Goal: Communication & Community: Participate in discussion

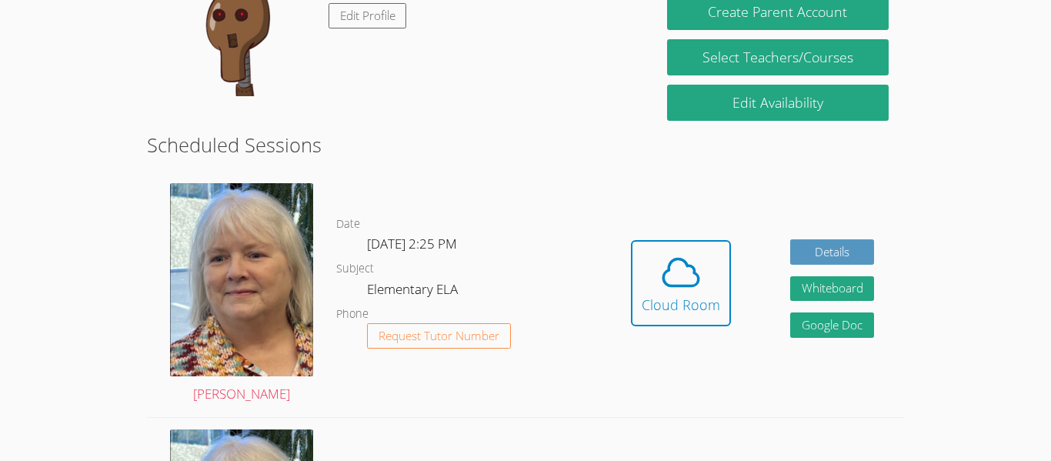
scroll to position [207, 0]
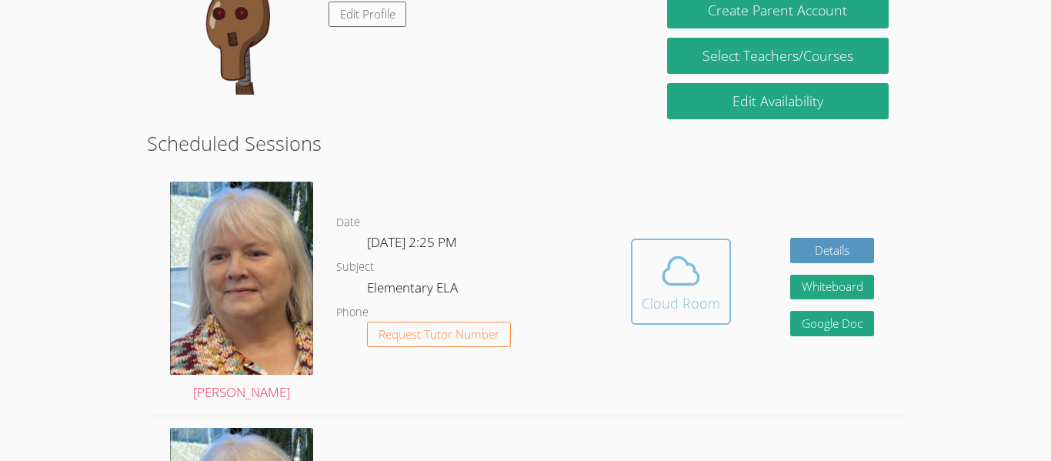
click at [678, 282] on icon at bounding box center [681, 270] width 43 height 43
click at [676, 292] on div "Cloud Room" at bounding box center [681, 303] width 79 height 22
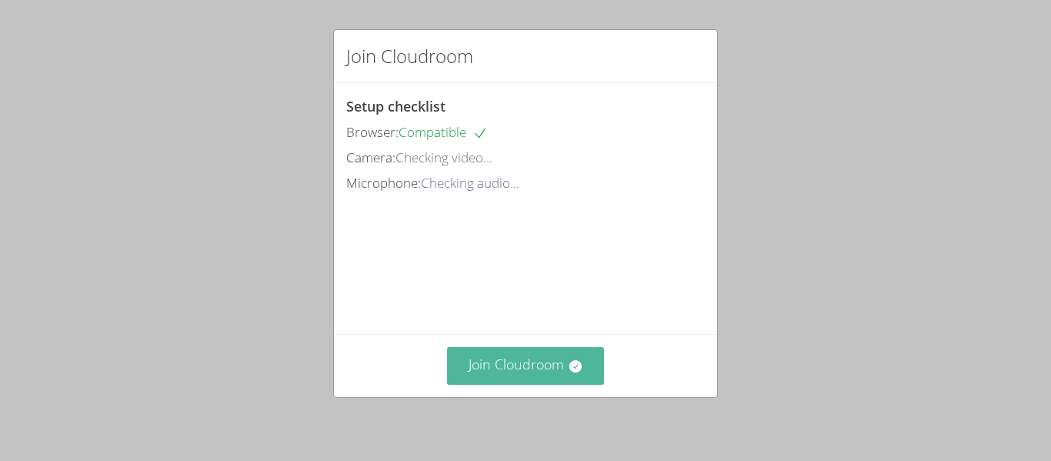
click at [499, 366] on button "Join Cloudroom" at bounding box center [526, 366] width 158 height 38
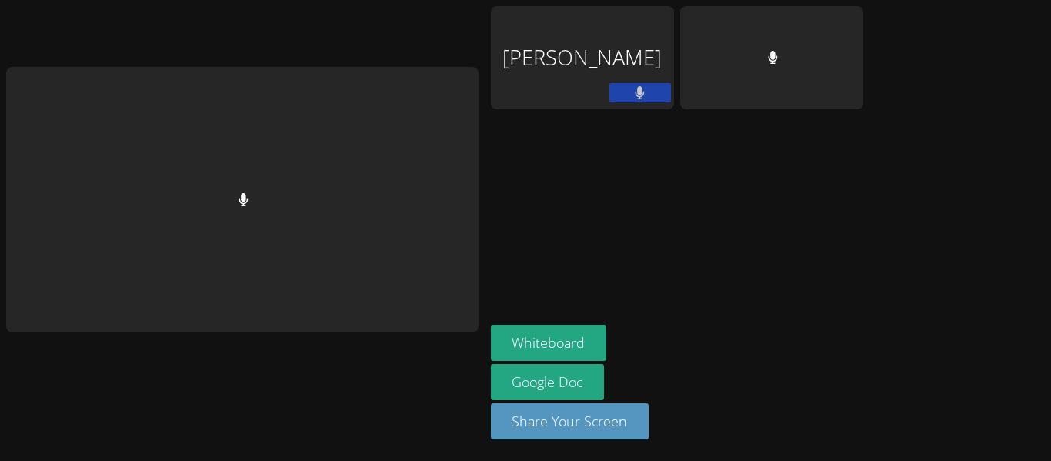
click at [463, 253] on div at bounding box center [242, 200] width 473 height 266
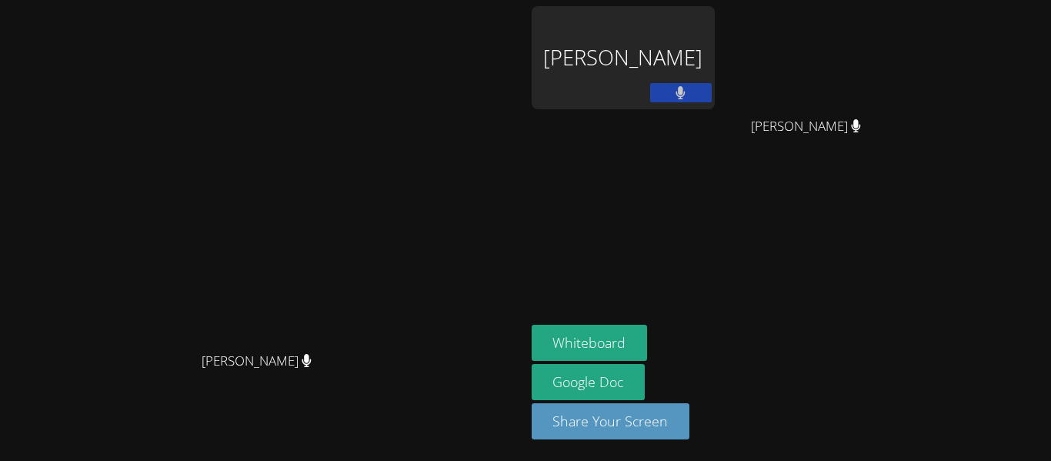
click at [378, 295] on video at bounding box center [262, 199] width 231 height 289
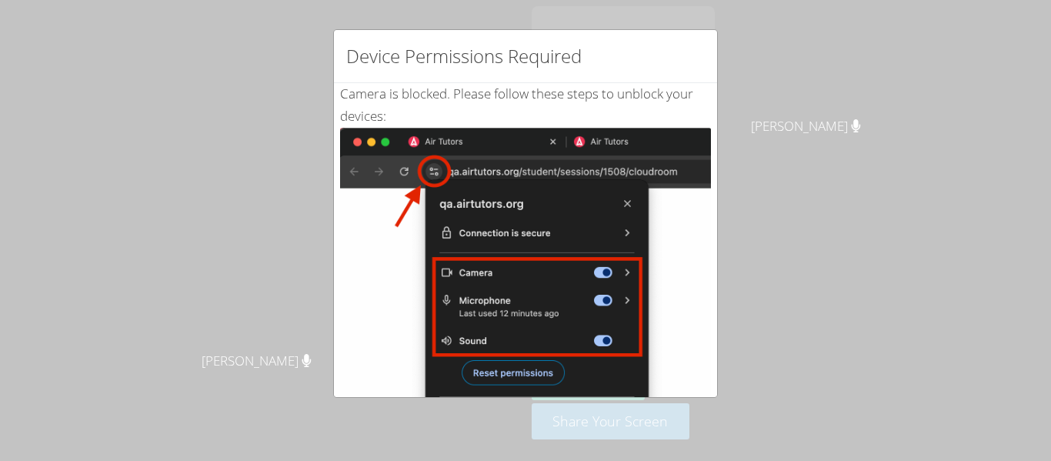
click at [313, 149] on div "Device Permissions Required Camera is blocked . Please follow these steps to un…" at bounding box center [525, 230] width 1051 height 461
click at [420, 180] on img at bounding box center [525, 302] width 371 height 348
click at [356, 289] on img at bounding box center [525, 302] width 371 height 348
click at [283, 293] on div "Device Permissions Required Camera is blocked . Please follow these steps to un…" at bounding box center [525, 230] width 1051 height 461
click at [546, 385] on img at bounding box center [525, 302] width 371 height 348
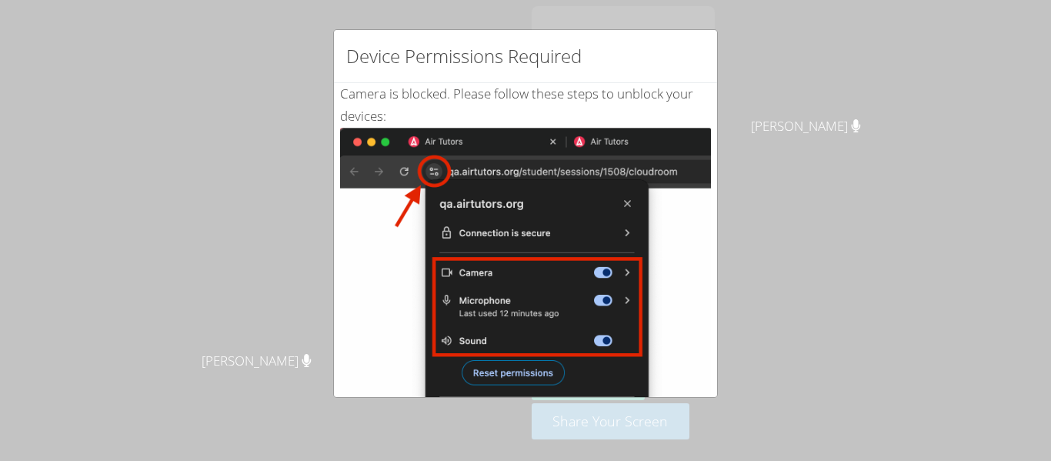
click at [790, 164] on div "Device Permissions Required Camera is blocked . Please follow these steps to un…" at bounding box center [525, 230] width 1051 height 461
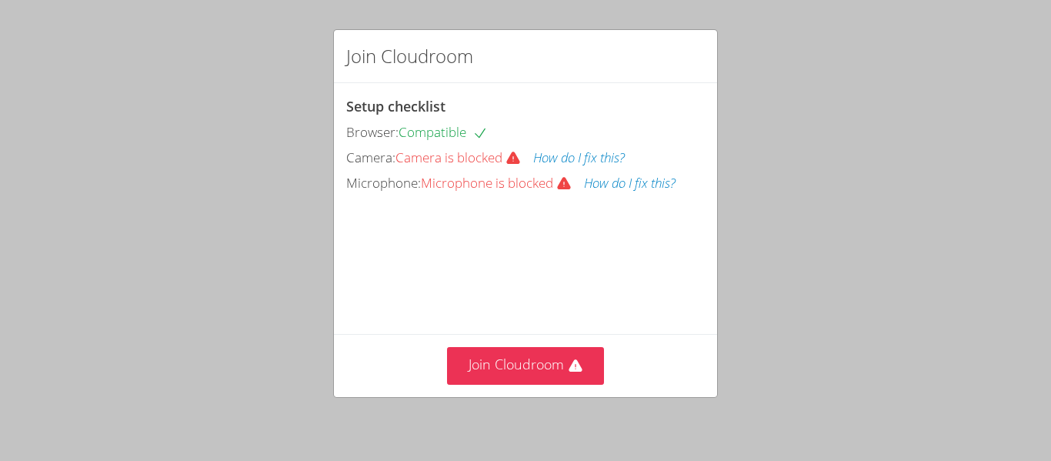
click at [489, 26] on div "Join Cloudroom Setup checklist Browser: Compatible Camera: Camera is blocked Ho…" at bounding box center [525, 230] width 1051 height 461
click at [513, 363] on button "Join Cloudroom" at bounding box center [526, 366] width 158 height 38
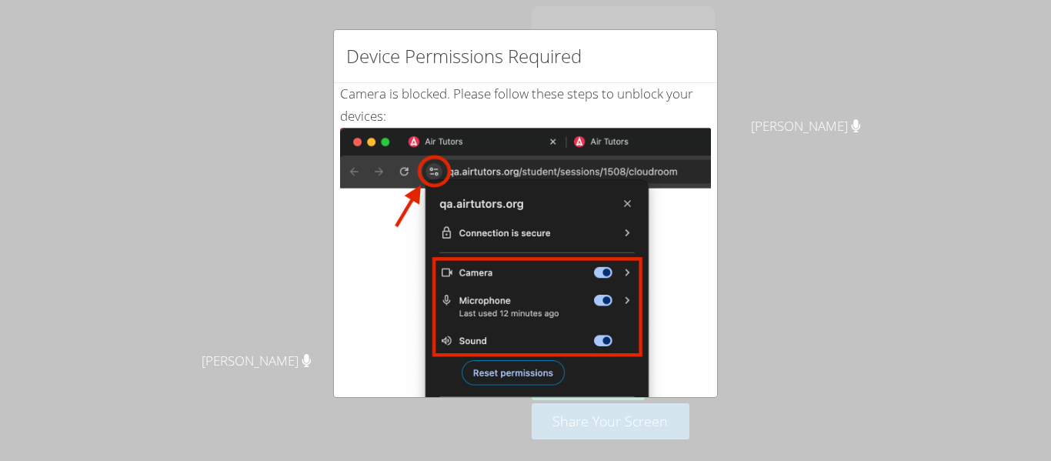
click at [718, 213] on div "Device Permissions Required Camera is blocked . Please follow these steps to un…" at bounding box center [525, 230] width 1051 height 461
click at [688, 362] on div "Device Permissions Required Camera is blocked . Please follow these steps to un…" at bounding box center [525, 213] width 385 height 369
click at [783, 259] on div "Device Permissions Required Camera is blocked . Please follow these steps to un…" at bounding box center [525, 230] width 1051 height 461
click at [583, 38] on div "Device Permissions Required" at bounding box center [525, 56] width 383 height 53
click at [867, 74] on div "Device Permissions Required Camera is blocked . Please follow these steps to un…" at bounding box center [525, 230] width 1051 height 461
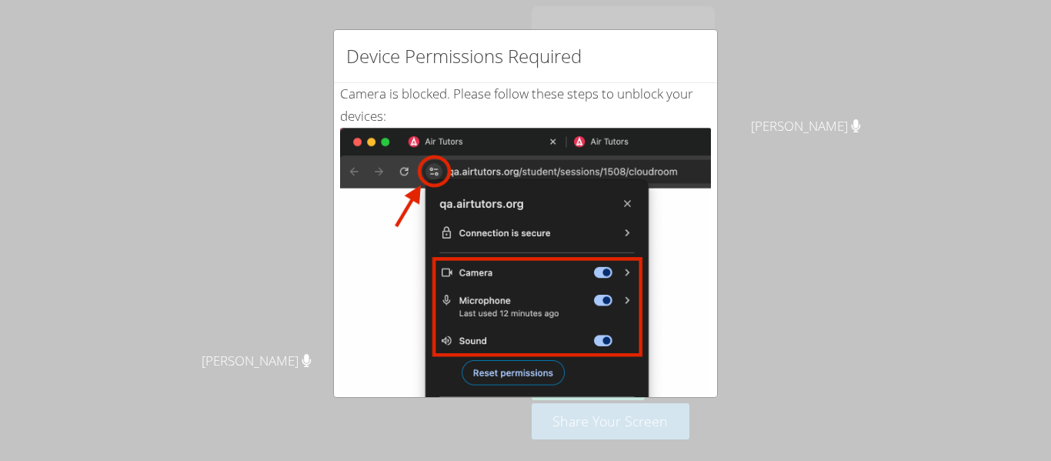
click at [656, 175] on img at bounding box center [525, 302] width 371 height 348
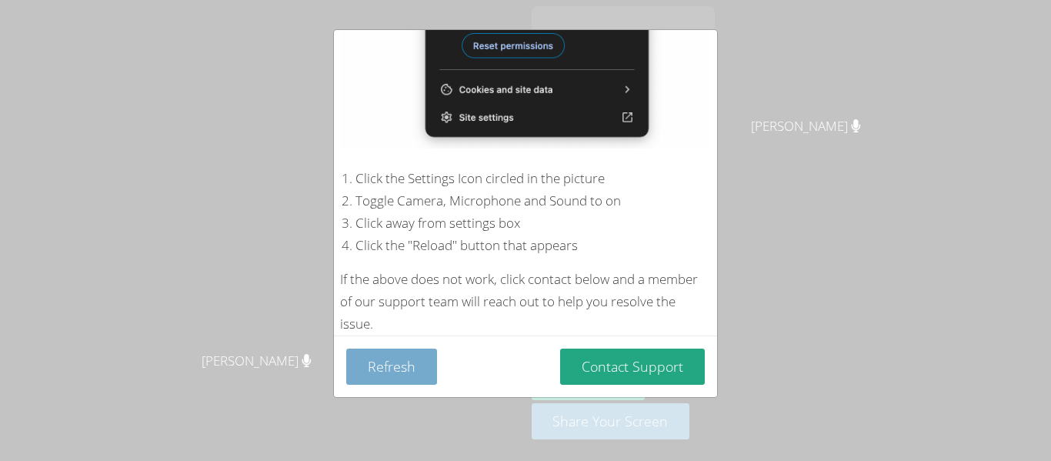
click at [396, 376] on button "Refresh" at bounding box center [391, 367] width 91 height 36
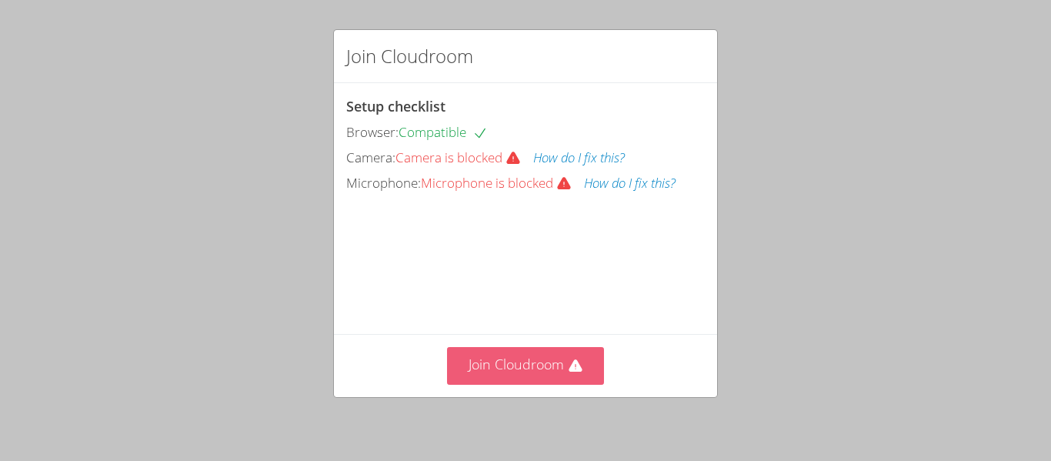
click at [543, 373] on button "Join Cloudroom" at bounding box center [526, 366] width 158 height 38
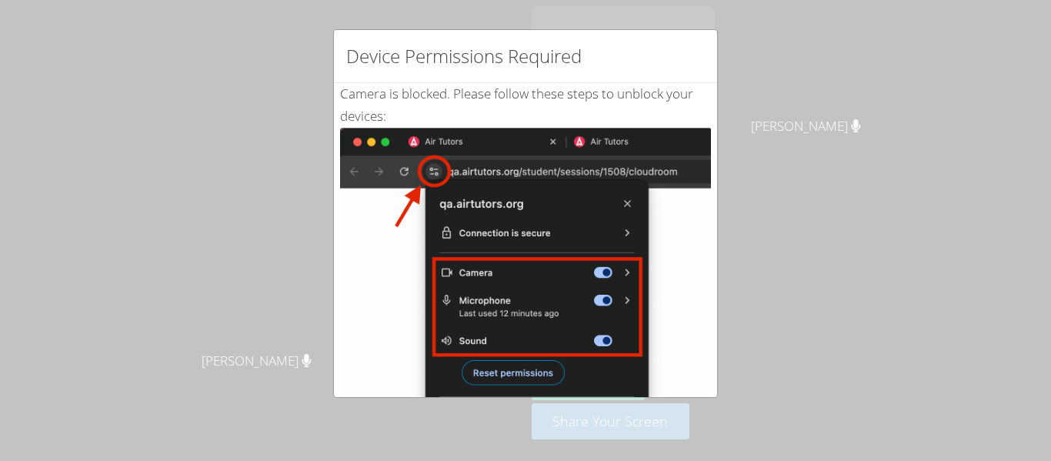
click at [499, 116] on div "Camera is blocked . Please follow these steps to unblock your devices: Click th…" at bounding box center [525, 373] width 371 height 580
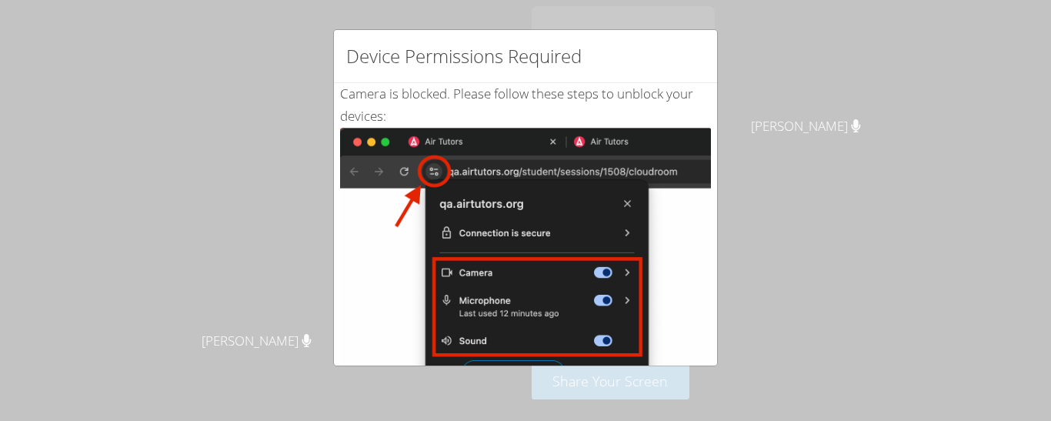
click at [742, 205] on div "Device Permissions Required Camera is blocked . Please follow these steps to un…" at bounding box center [525, 210] width 1051 height 421
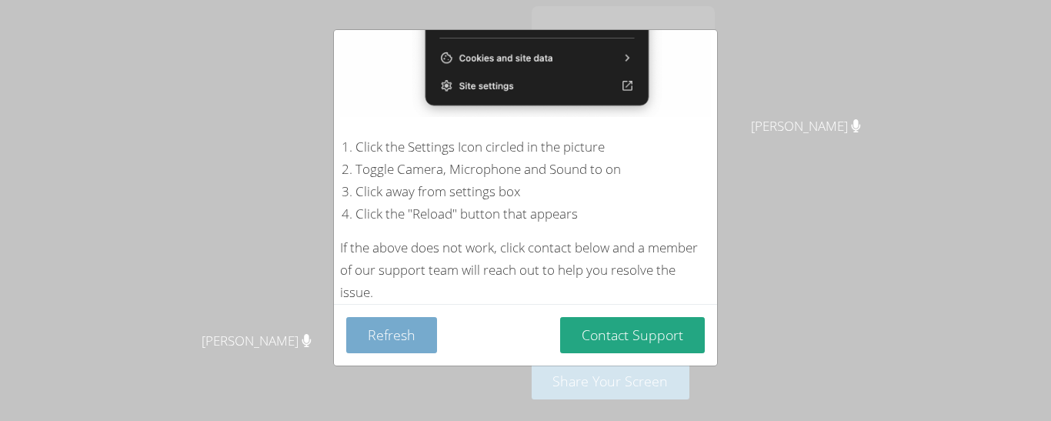
click at [403, 324] on button "Refresh" at bounding box center [391, 335] width 91 height 36
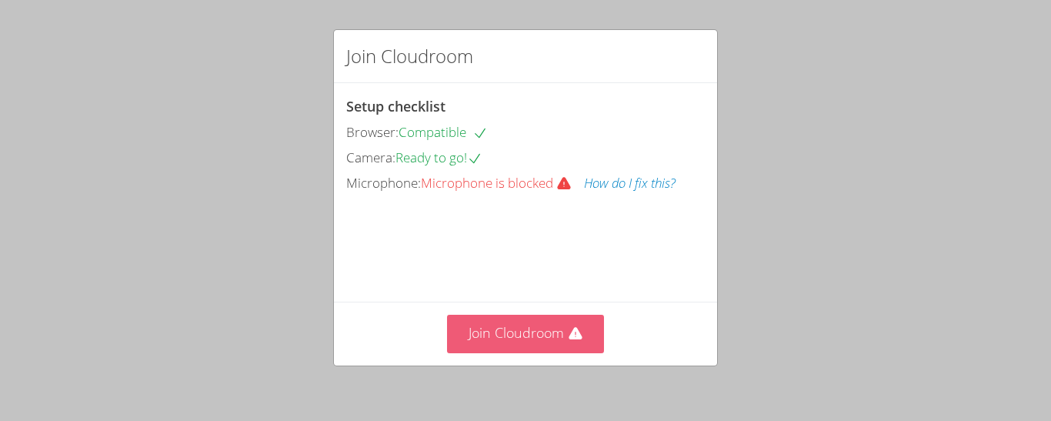
click at [551, 340] on button "Join Cloudroom" at bounding box center [526, 334] width 158 height 38
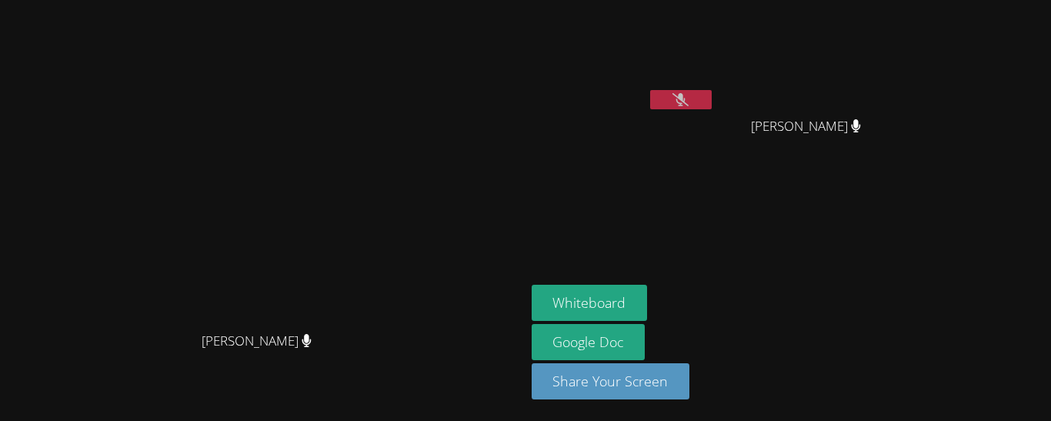
click at [689, 97] on icon at bounding box center [681, 99] width 16 height 13
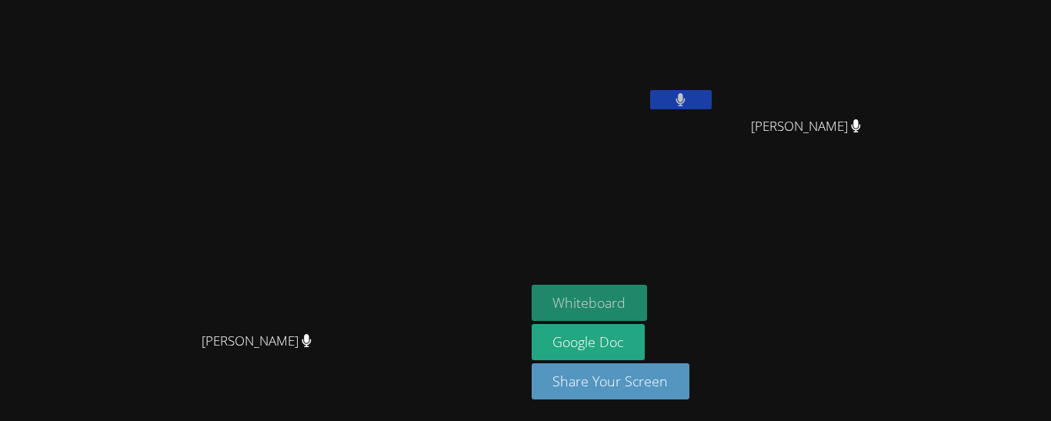
click at [648, 297] on button "Whiteboard" at bounding box center [590, 303] width 116 height 36
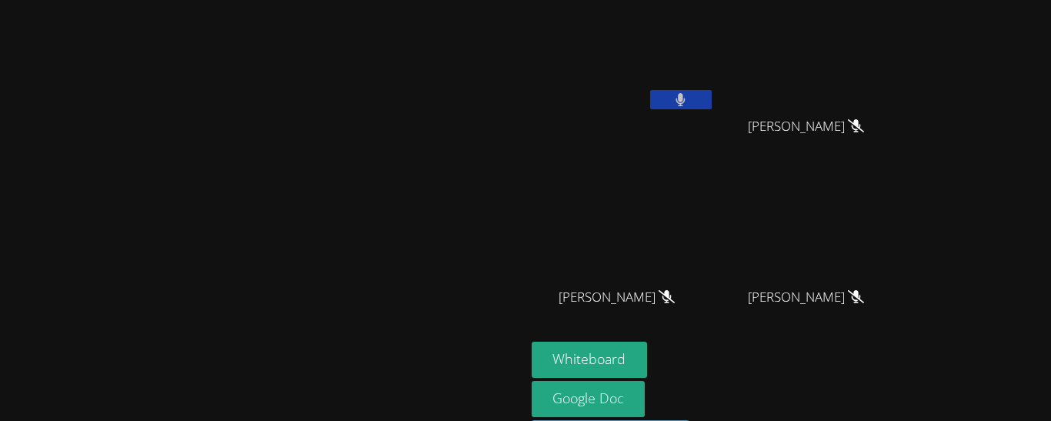
click at [712, 95] on button at bounding box center [681, 99] width 62 height 19
click at [712, 102] on button at bounding box center [681, 99] width 62 height 19
click at [712, 99] on button at bounding box center [681, 99] width 62 height 19
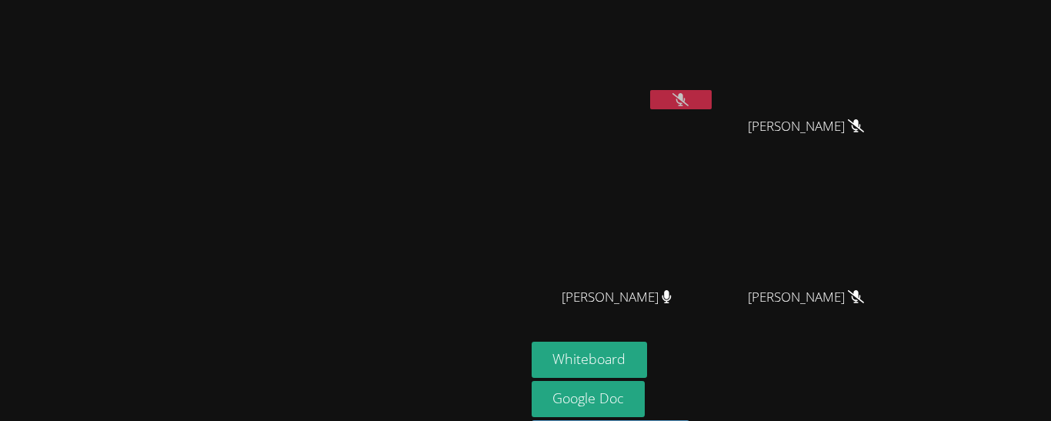
click at [672, 286] on span "[PERSON_NAME]" at bounding box center [617, 297] width 110 height 22
click at [715, 303] on div "[PERSON_NAME]" at bounding box center [623, 311] width 183 height 62
click at [864, 120] on icon at bounding box center [856, 125] width 16 height 13
click at [712, 90] on button at bounding box center [681, 99] width 62 height 19
click at [712, 109] on div at bounding box center [681, 101] width 62 height 23
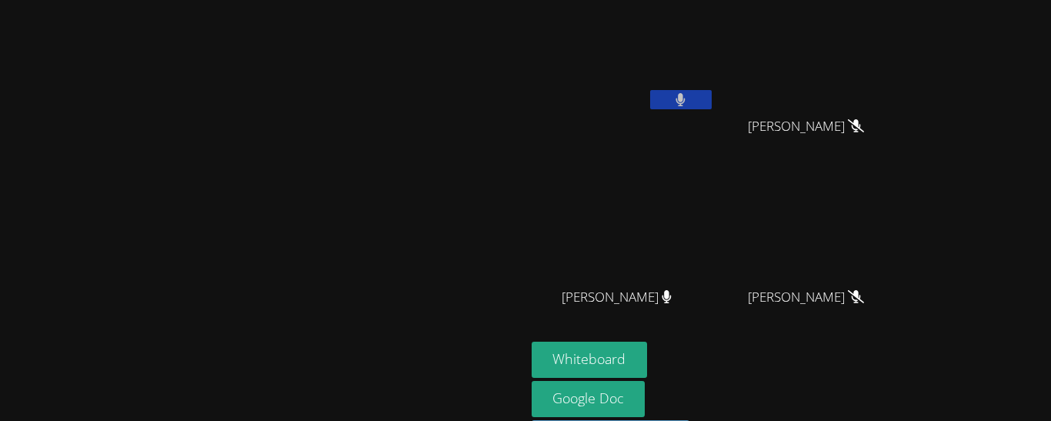
click at [712, 95] on button at bounding box center [681, 99] width 62 height 19
click at [689, 105] on icon at bounding box center [681, 99] width 16 height 13
click at [686, 105] on icon at bounding box center [681, 99] width 9 height 13
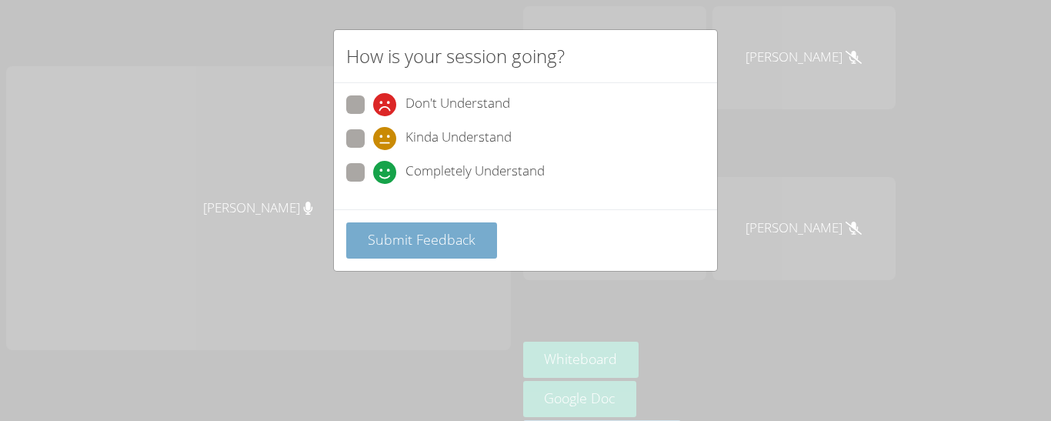
click at [376, 247] on span "Submit Feedback" at bounding box center [422, 239] width 108 height 18
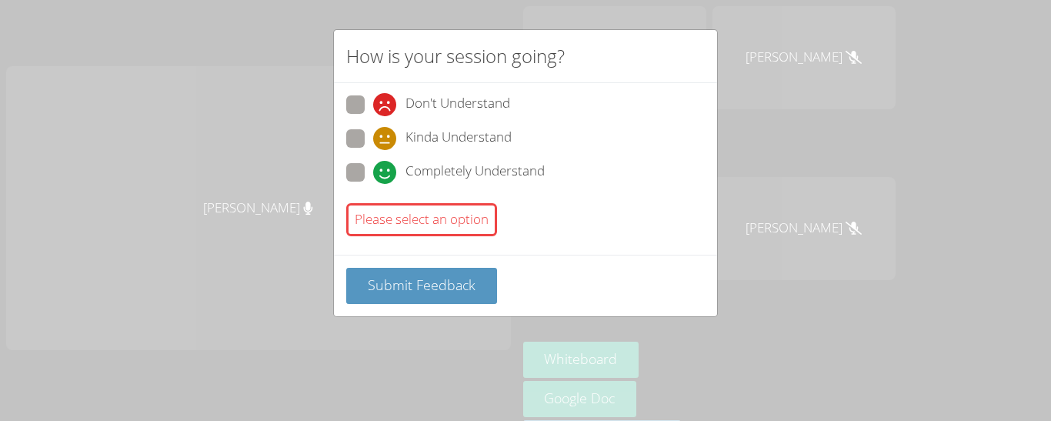
click at [395, 237] on div "Please select an option" at bounding box center [525, 219] width 359 height 45
click at [373, 184] on span at bounding box center [373, 184] width 0 height 0
click at [373, 176] on input "Completely Understand" at bounding box center [379, 169] width 13 height 13
radio input "true"
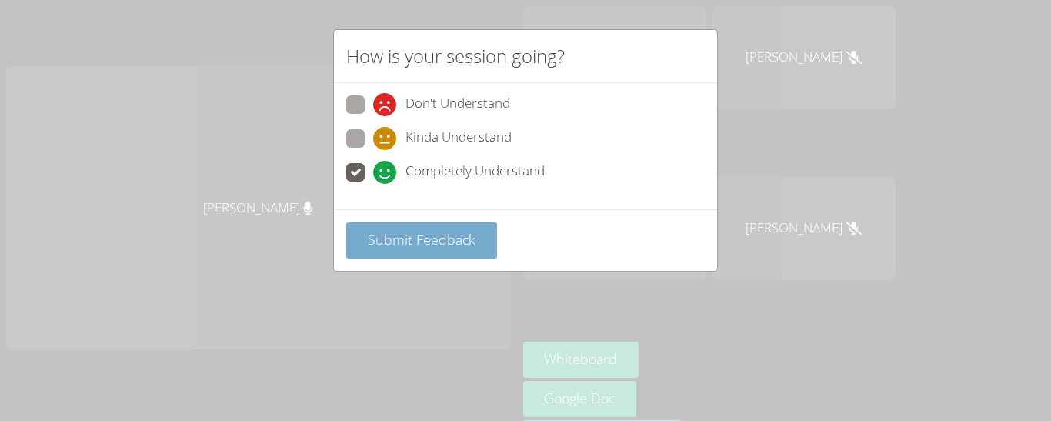
click at [375, 256] on button "Submit Feedback" at bounding box center [421, 240] width 151 height 36
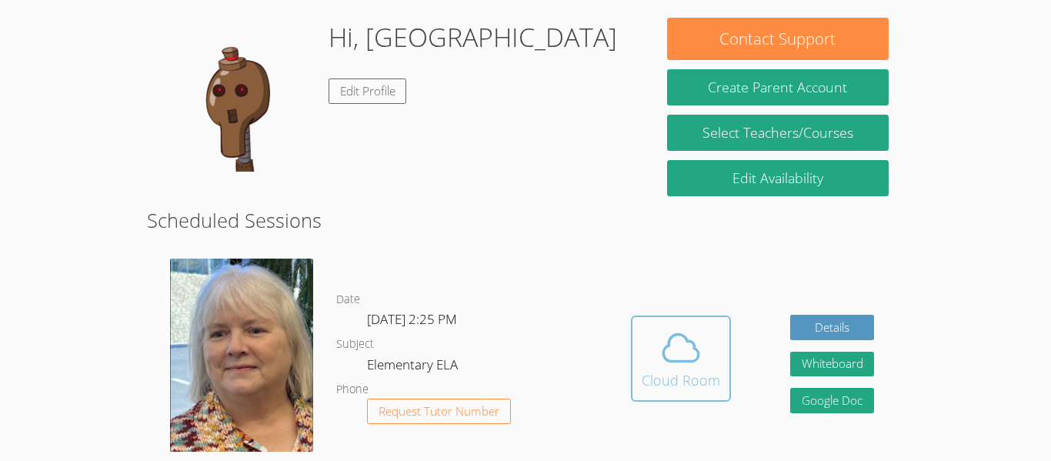
scroll to position [148, 0]
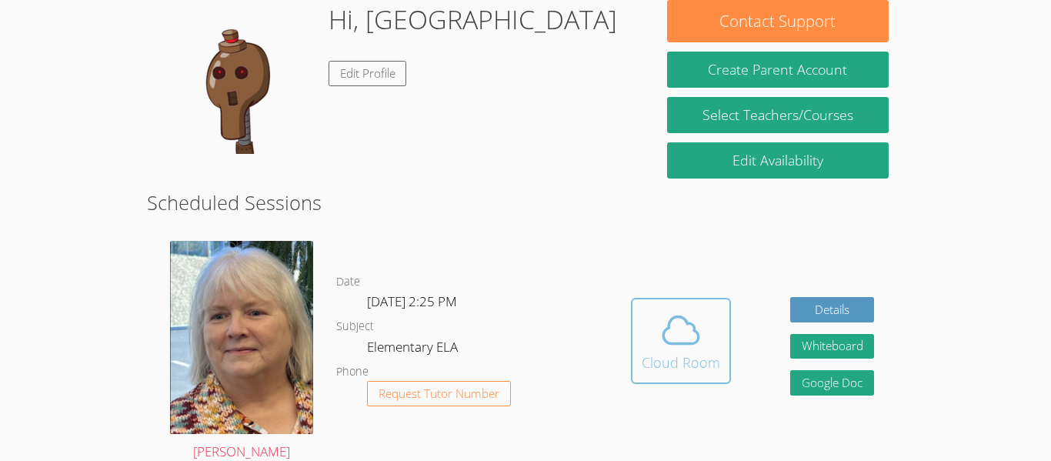
click at [663, 362] on div "Cloud Room" at bounding box center [681, 363] width 79 height 22
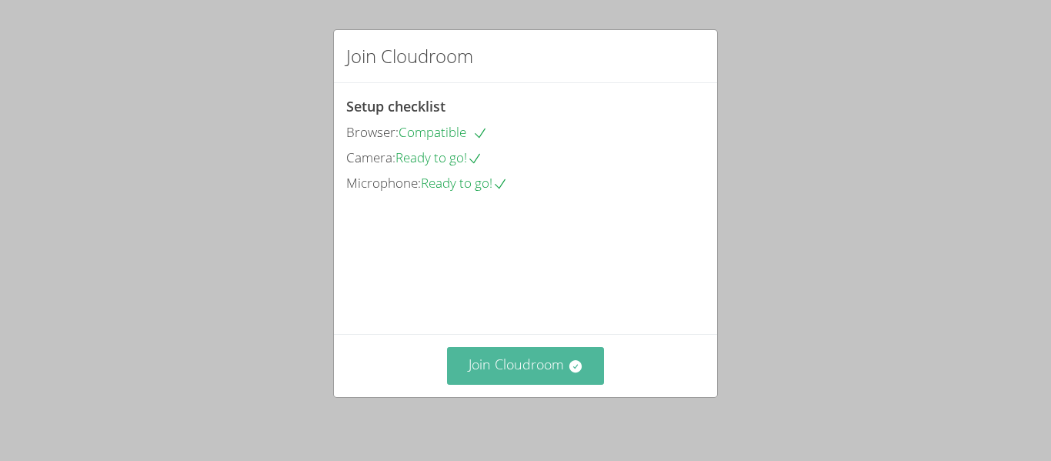
click at [563, 361] on button "Join Cloudroom" at bounding box center [526, 366] width 158 height 38
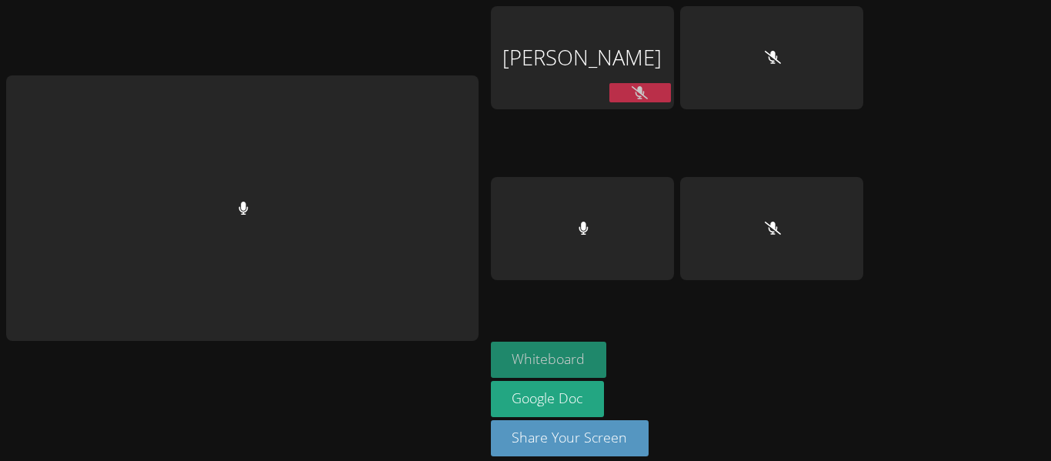
click at [607, 342] on button "Whiteboard" at bounding box center [549, 360] width 116 height 36
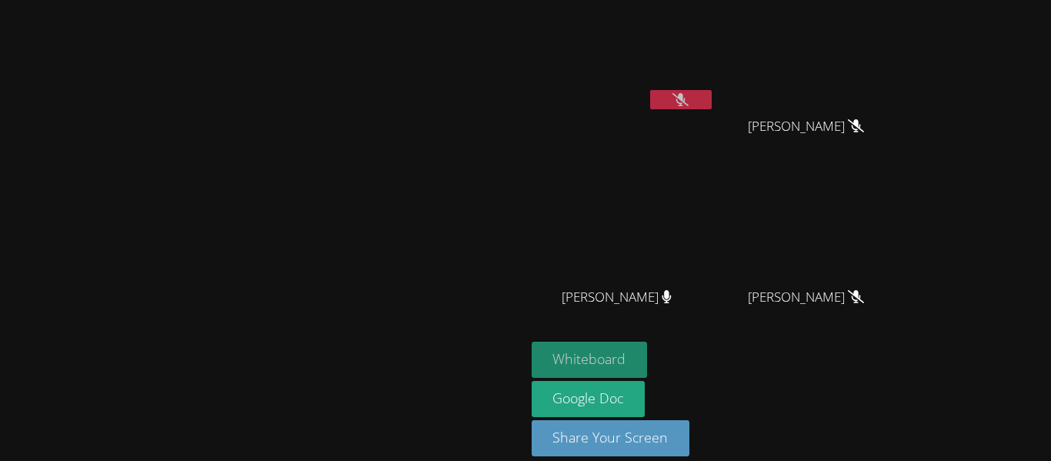
click at [648, 347] on button "Whiteboard" at bounding box center [590, 360] width 116 height 36
click at [648, 344] on button "Whiteboard" at bounding box center [590, 360] width 116 height 36
click at [648, 368] on button "Whiteboard" at bounding box center [590, 360] width 116 height 36
click at [648, 356] on button "Whiteboard" at bounding box center [590, 360] width 116 height 36
click at [648, 370] on button "Whiteboard" at bounding box center [590, 360] width 116 height 36
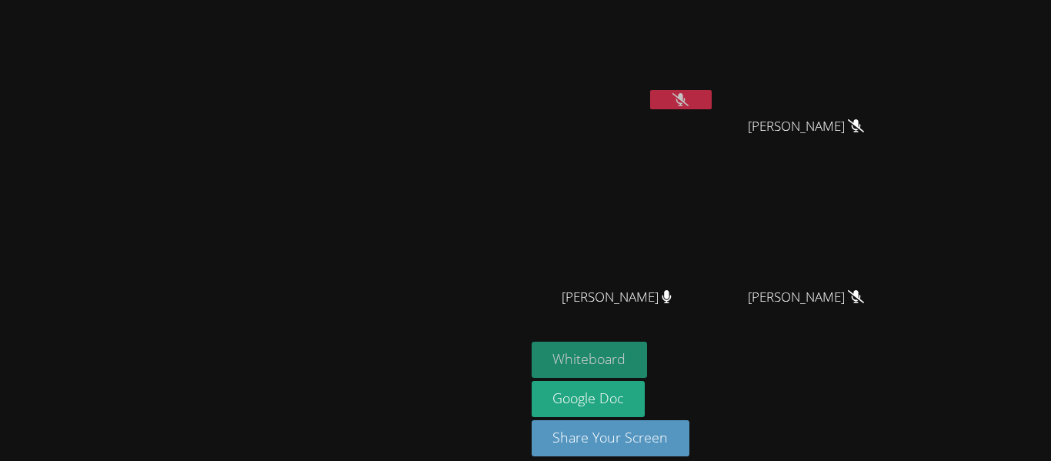
click at [648, 355] on button "Whiteboard" at bounding box center [590, 360] width 116 height 36
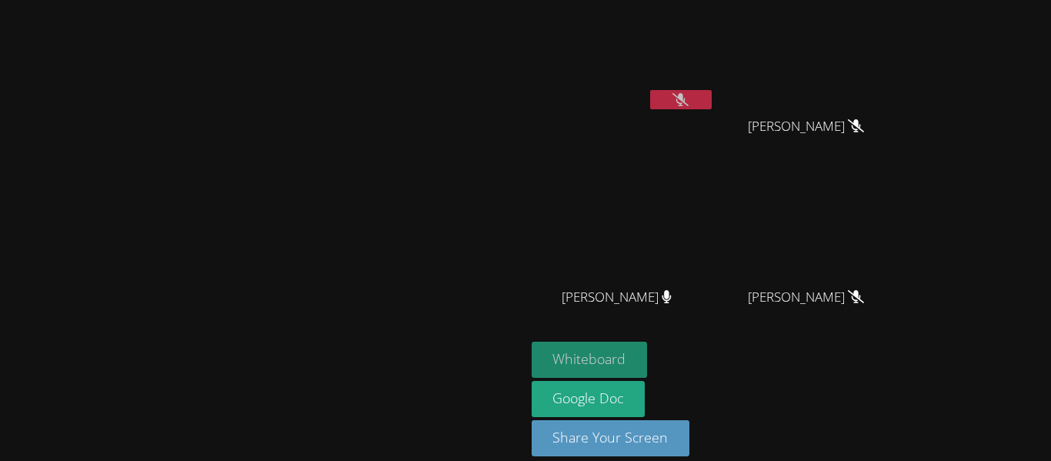
click at [648, 355] on button "Whiteboard" at bounding box center [590, 360] width 116 height 36
click at [648, 357] on button "Whiteboard" at bounding box center [590, 360] width 116 height 36
click at [648, 343] on button "Whiteboard" at bounding box center [590, 360] width 116 height 36
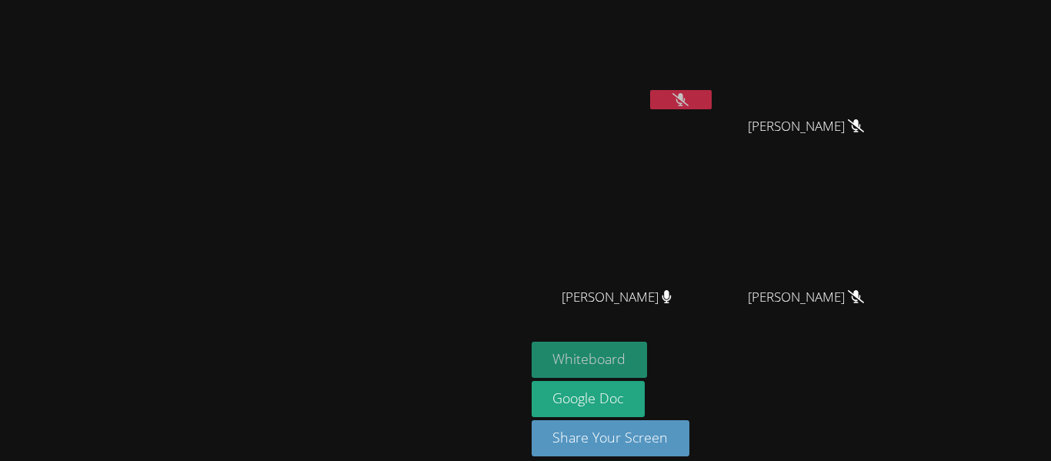
click at [648, 343] on button "Whiteboard" at bounding box center [590, 360] width 116 height 36
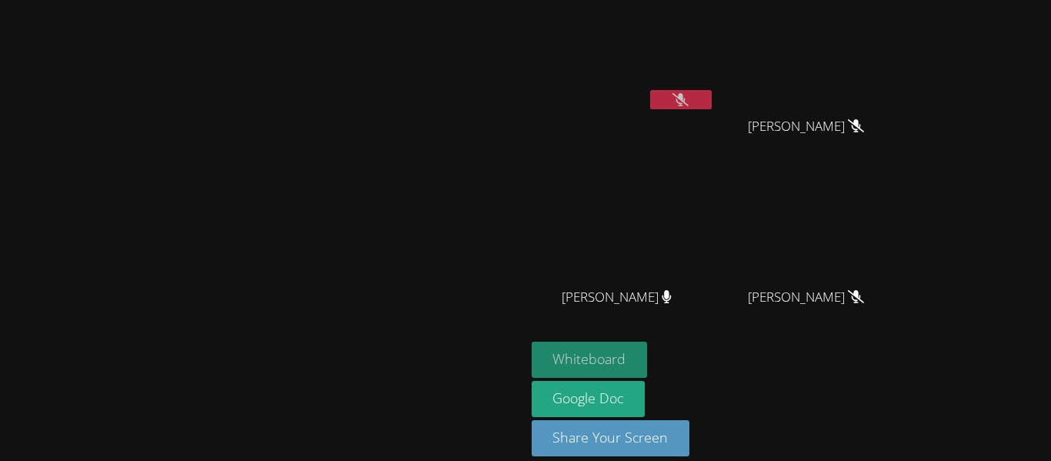
click at [648, 343] on button "Whiteboard" at bounding box center [590, 360] width 116 height 36
click at [648, 344] on button "Whiteboard" at bounding box center [590, 360] width 116 height 36
click at [648, 346] on button "Whiteboard" at bounding box center [590, 360] width 116 height 36
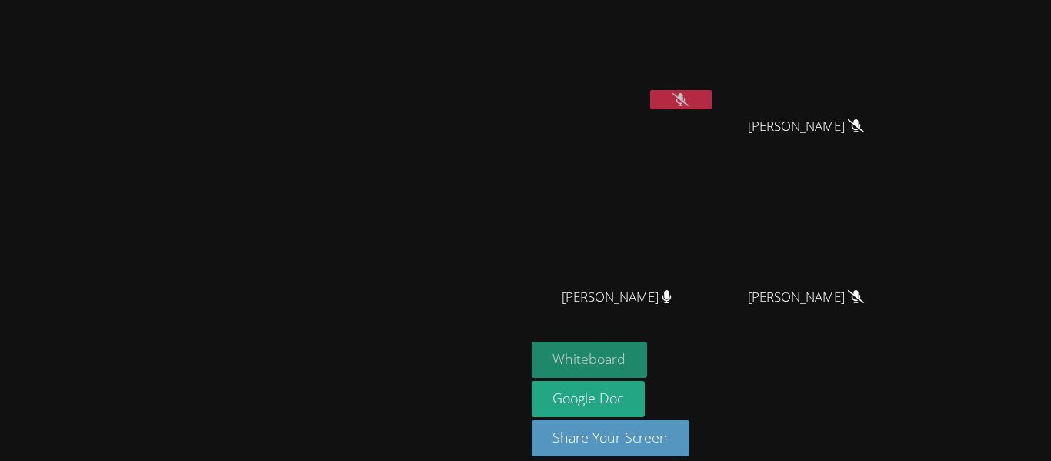
click at [648, 346] on button "Whiteboard" at bounding box center [590, 360] width 116 height 36
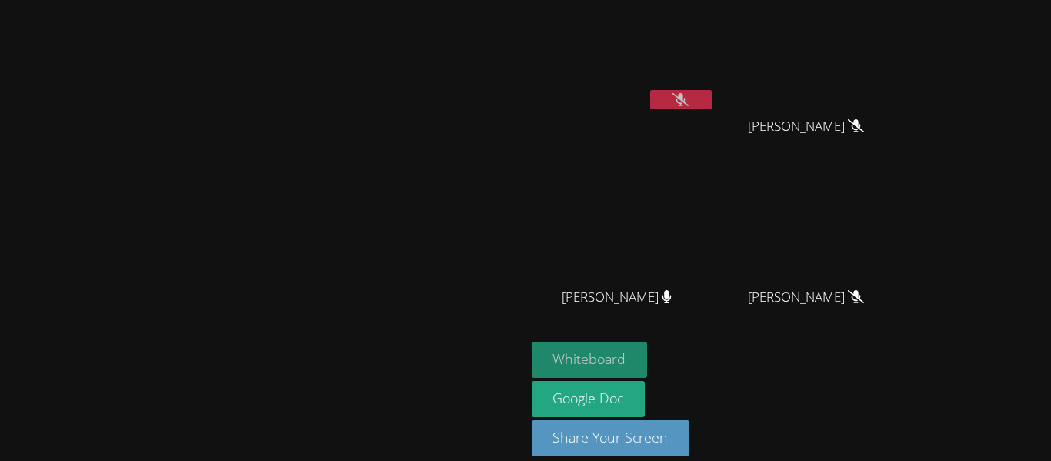
click at [648, 345] on button "Whiteboard" at bounding box center [590, 360] width 116 height 36
click at [648, 346] on button "Whiteboard" at bounding box center [590, 360] width 116 height 36
click at [648, 350] on button "Whiteboard" at bounding box center [590, 360] width 116 height 36
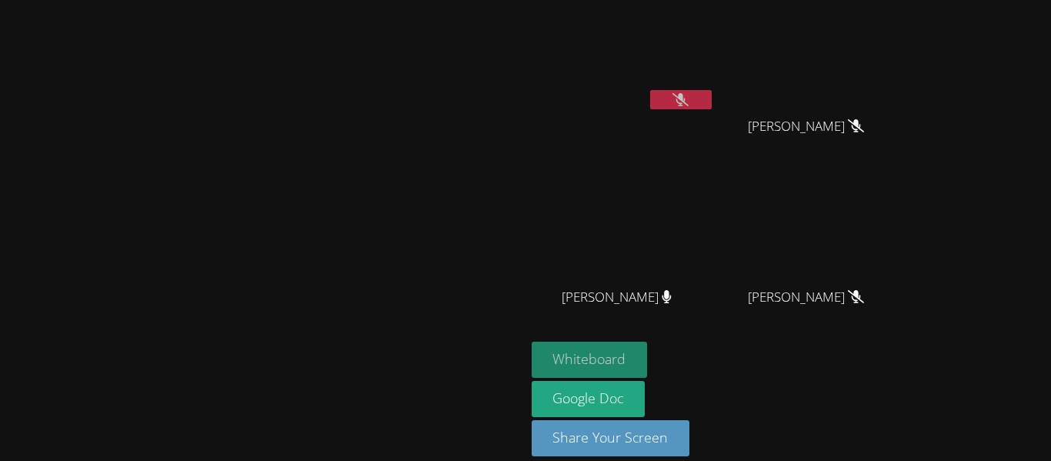
click at [648, 350] on button "Whiteboard" at bounding box center [590, 360] width 116 height 36
click at [648, 356] on button "Whiteboard" at bounding box center [590, 360] width 116 height 36
click at [648, 355] on button "Whiteboard" at bounding box center [590, 360] width 116 height 36
click at [648, 357] on button "Whiteboard" at bounding box center [590, 360] width 116 height 36
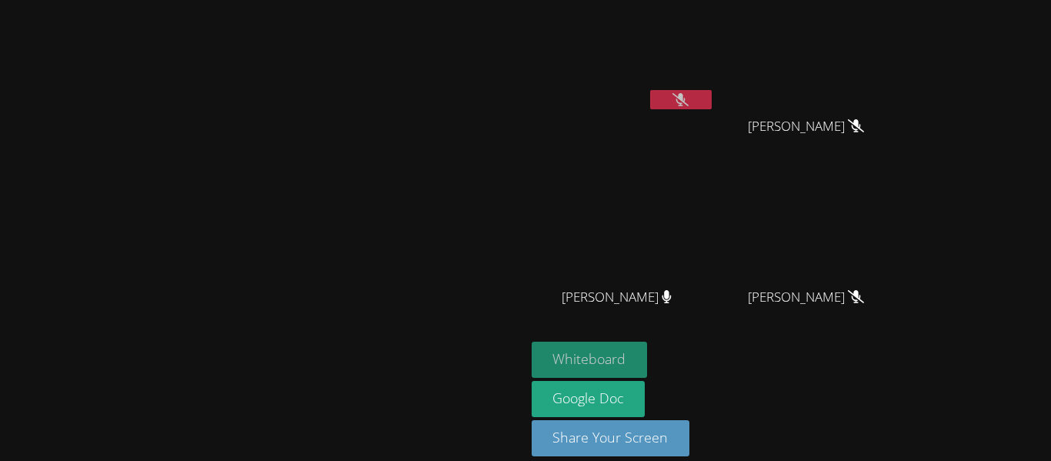
click at [648, 357] on button "Whiteboard" at bounding box center [590, 360] width 116 height 36
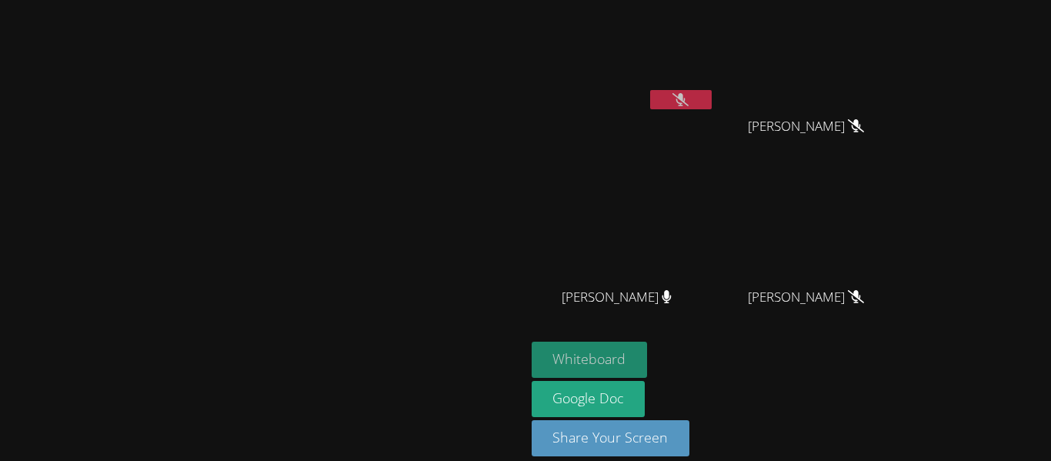
click at [648, 357] on button "Whiteboard" at bounding box center [590, 360] width 116 height 36
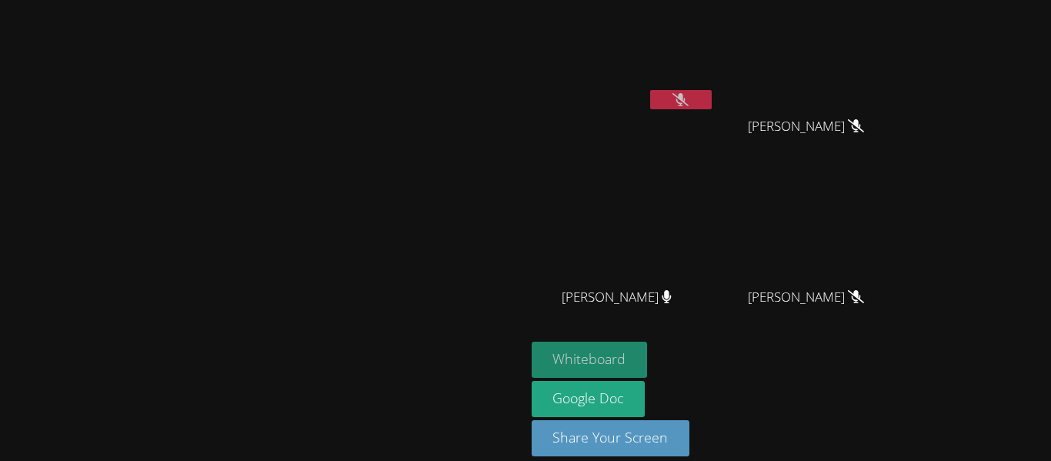
click at [648, 357] on button "Whiteboard" at bounding box center [590, 360] width 116 height 36
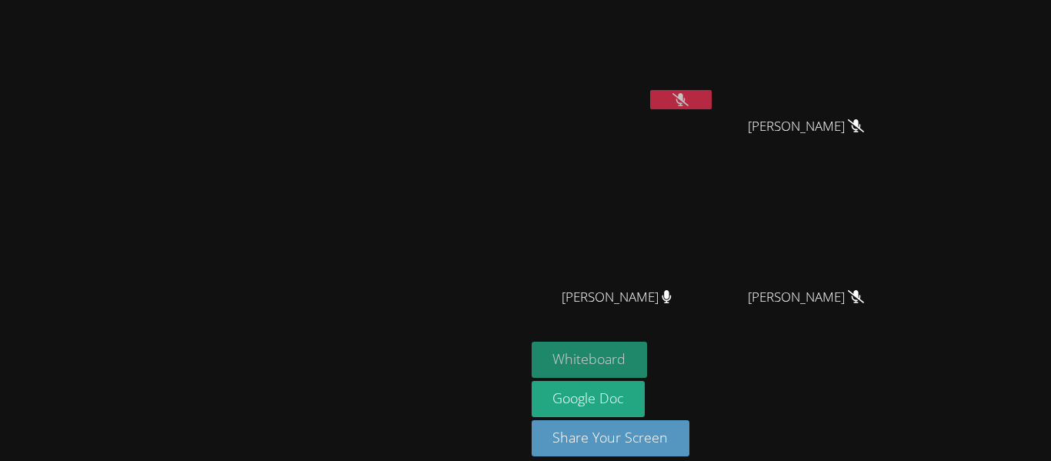
click at [648, 358] on button "Whiteboard" at bounding box center [590, 360] width 116 height 36
click at [648, 346] on button "Whiteboard" at bounding box center [590, 360] width 116 height 36
click at [648, 347] on button "Whiteboard" at bounding box center [590, 360] width 116 height 36
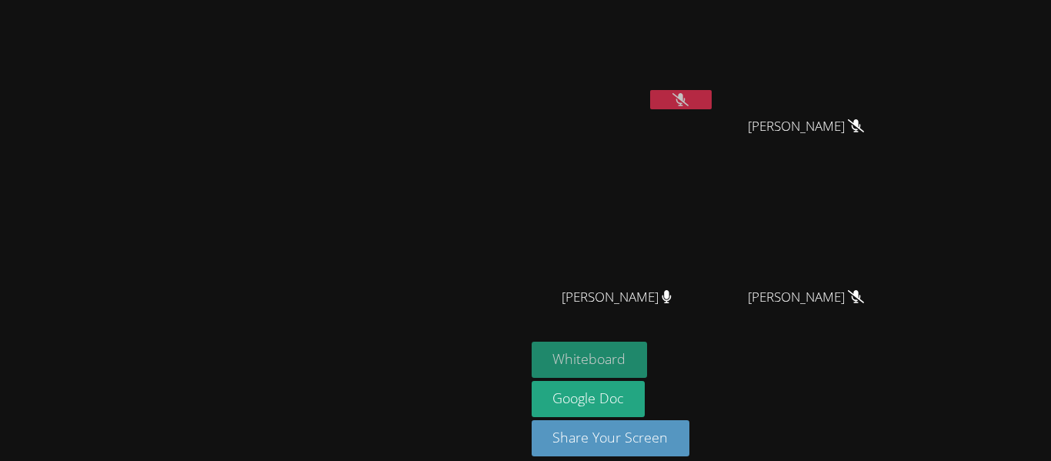
click at [648, 349] on button "Whiteboard" at bounding box center [590, 360] width 116 height 36
click at [648, 348] on button "Whiteboard" at bounding box center [590, 360] width 116 height 36
click at [648, 350] on button "Whiteboard" at bounding box center [590, 360] width 116 height 36
click at [712, 90] on button at bounding box center [681, 99] width 62 height 19
click at [648, 355] on button "Whiteboard" at bounding box center [590, 360] width 116 height 36
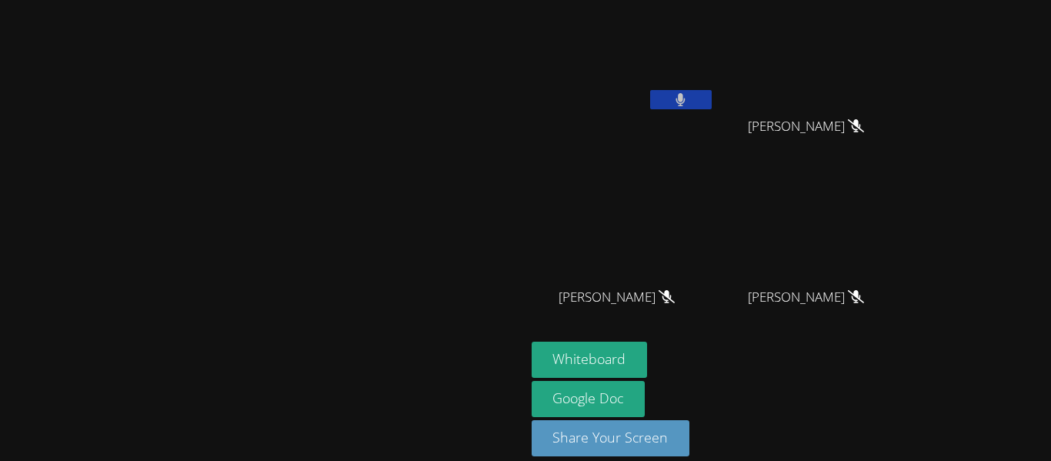
click at [686, 104] on icon at bounding box center [681, 99] width 10 height 13
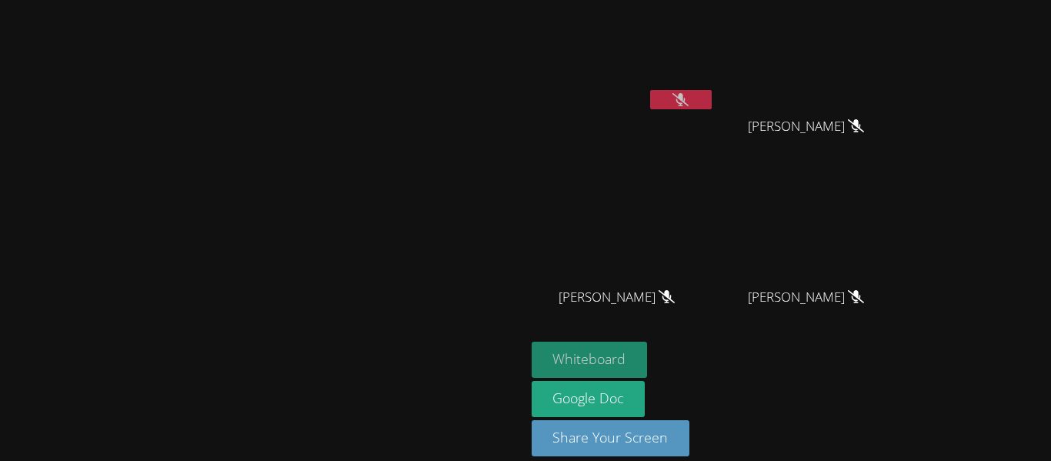
click at [648, 349] on button "Whiteboard" at bounding box center [590, 360] width 116 height 36
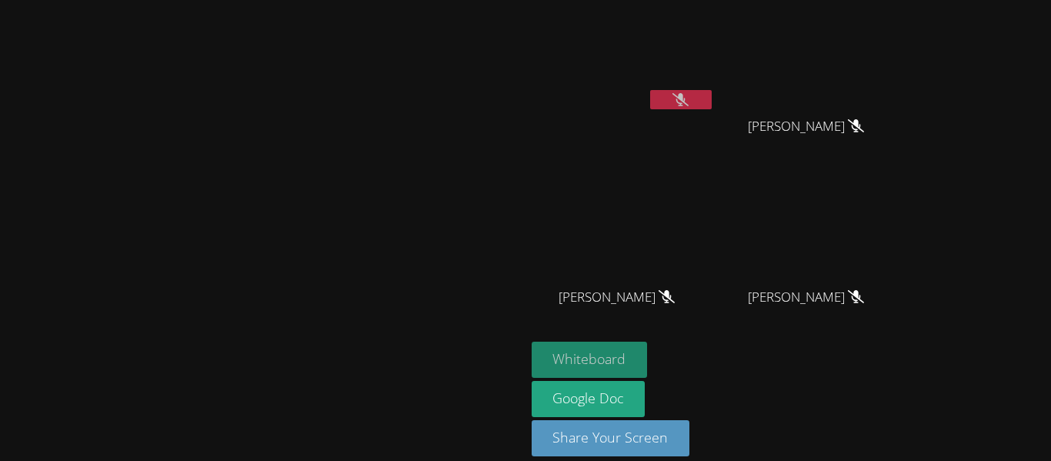
click at [648, 359] on button "Whiteboard" at bounding box center [590, 360] width 116 height 36
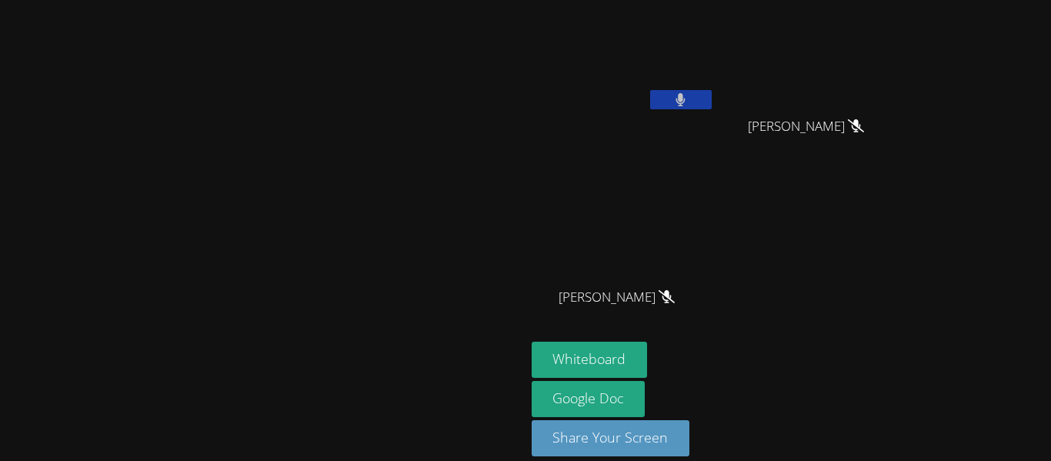
click at [712, 95] on button at bounding box center [681, 99] width 62 height 19
click at [712, 92] on button at bounding box center [681, 99] width 62 height 19
click at [712, 95] on button at bounding box center [681, 99] width 62 height 19
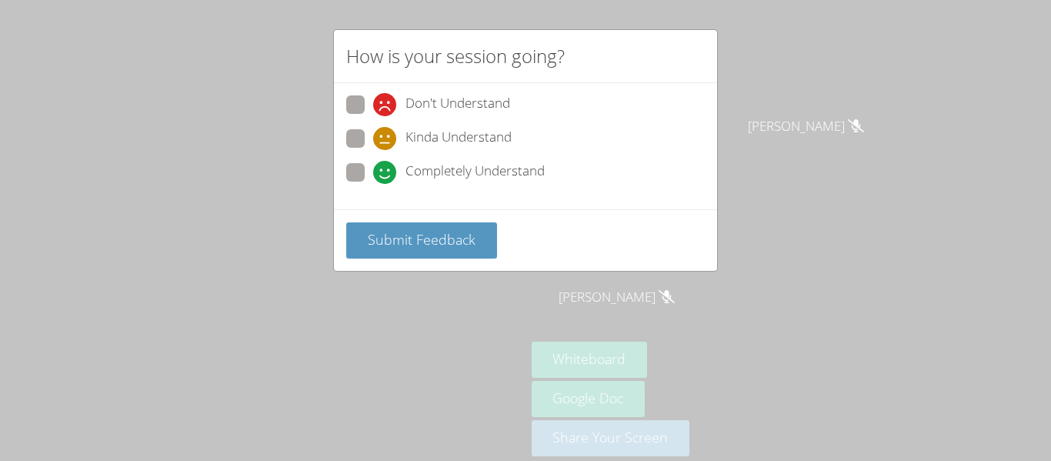
click at [366, 405] on div "How is your session going? Don't Understand Kinda Understand Completely Underst…" at bounding box center [525, 230] width 1051 height 461
click at [419, 362] on div "How is your session going? Don't Understand Kinda Understand Completely Underst…" at bounding box center [525, 230] width 1051 height 461
click at [362, 182] on label "Completely Understand" at bounding box center [445, 173] width 199 height 21
click at [373, 176] on input "Completely Understand" at bounding box center [379, 169] width 13 height 13
radio input "true"
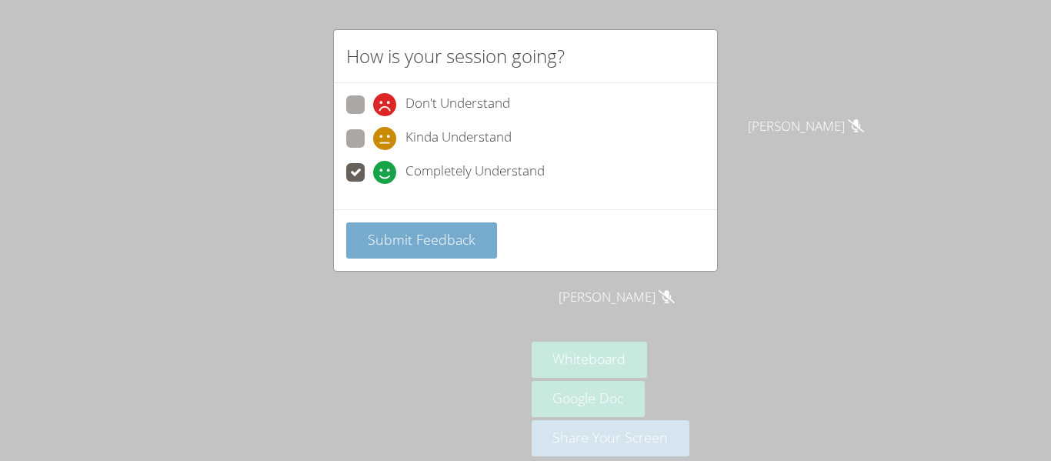
click at [402, 253] on button "Submit Feedback" at bounding box center [421, 240] width 151 height 36
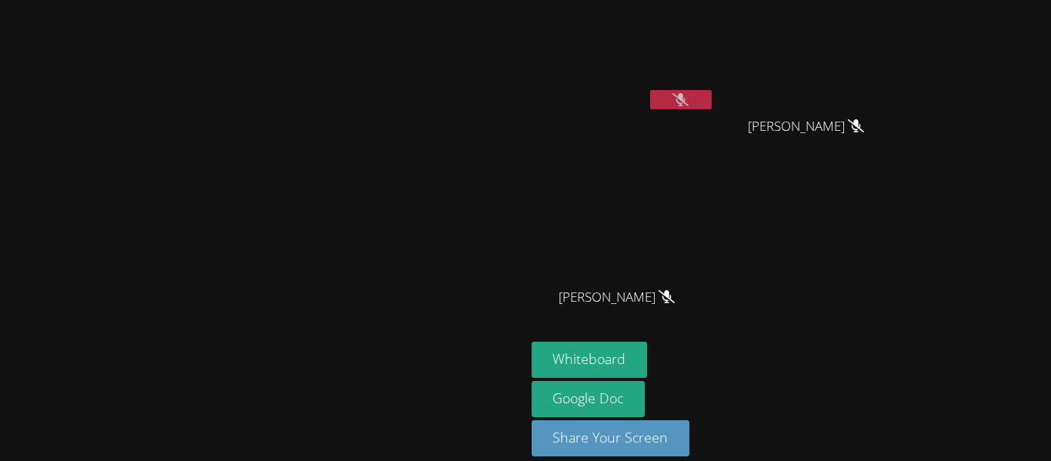
click at [712, 90] on button at bounding box center [681, 99] width 62 height 19
